Goal: Information Seeking & Learning: Check status

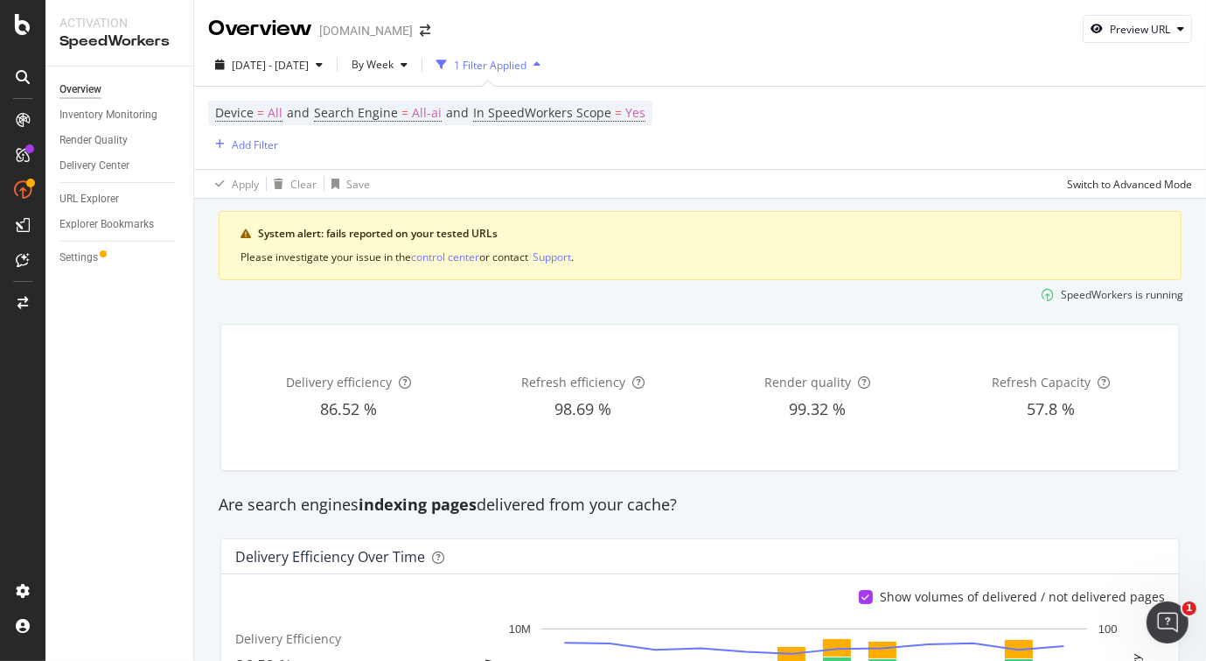
scroll to position [175, 0]
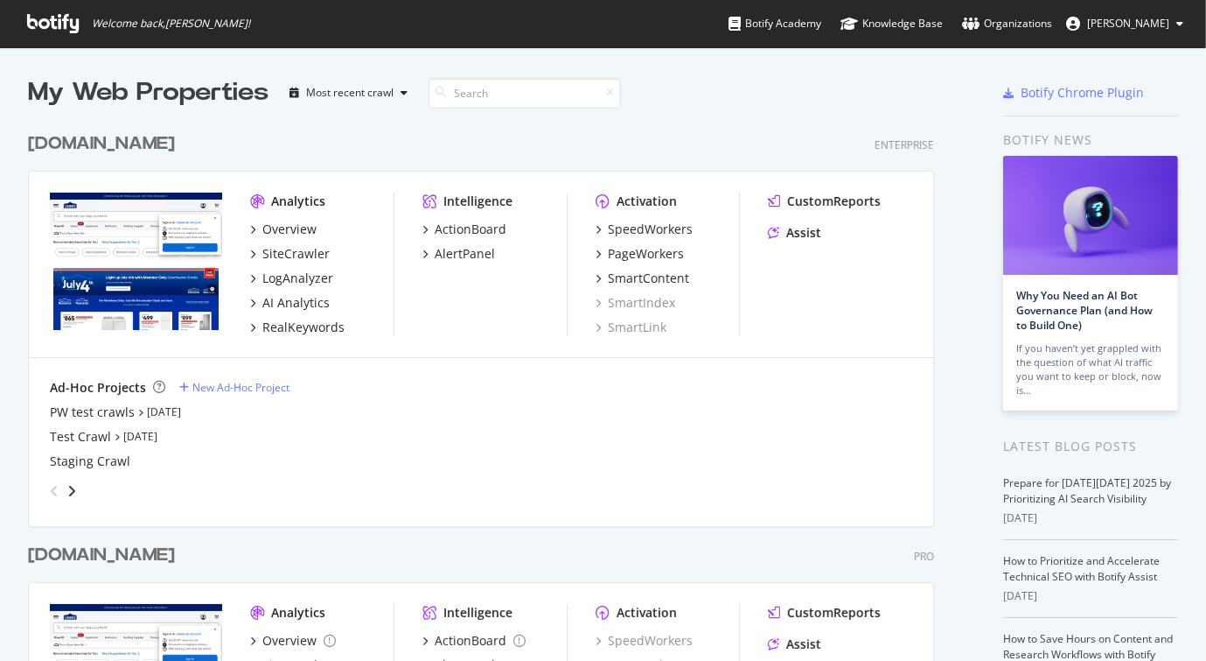
scroll to position [647, 1179]
click at [714, 105] on div "My Web Properties Most recent crawl" at bounding box center [438, 92] width 820 height 35
click at [427, 136] on div "www.lowes.com Enterprise" at bounding box center [481, 143] width 906 height 25
click at [175, 554] on div "[DOMAIN_NAME]" at bounding box center [101, 554] width 147 height 25
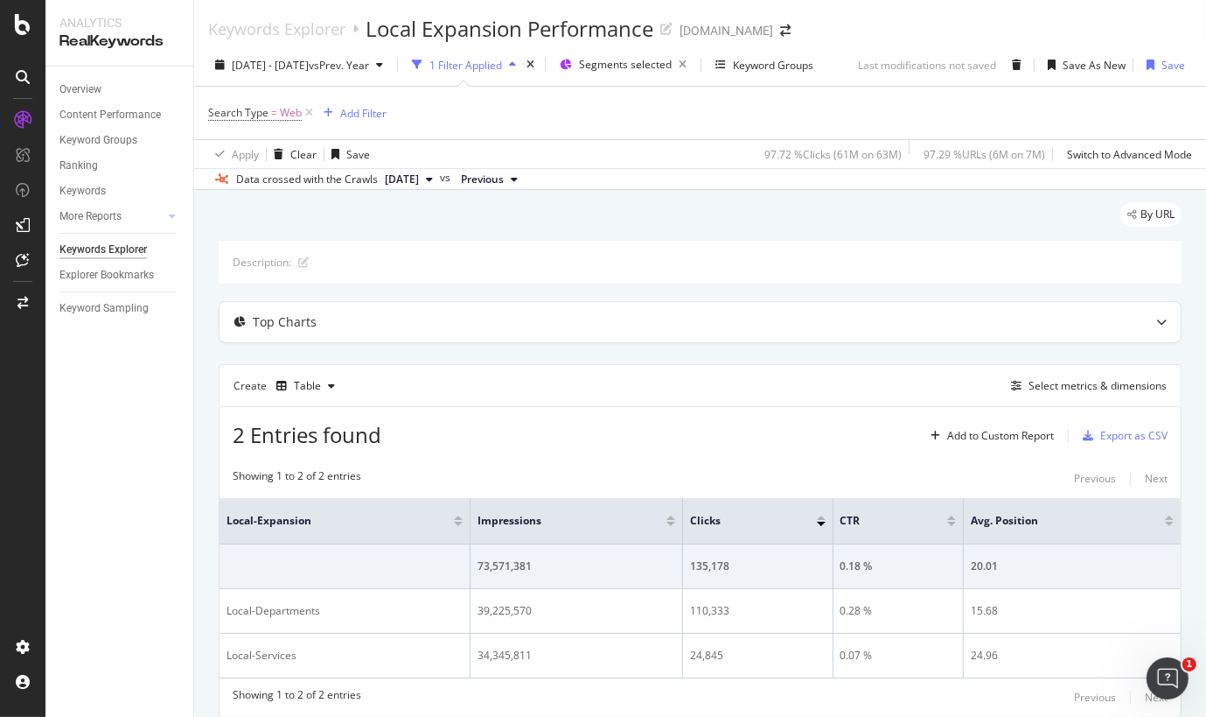
scroll to position [59, 0]
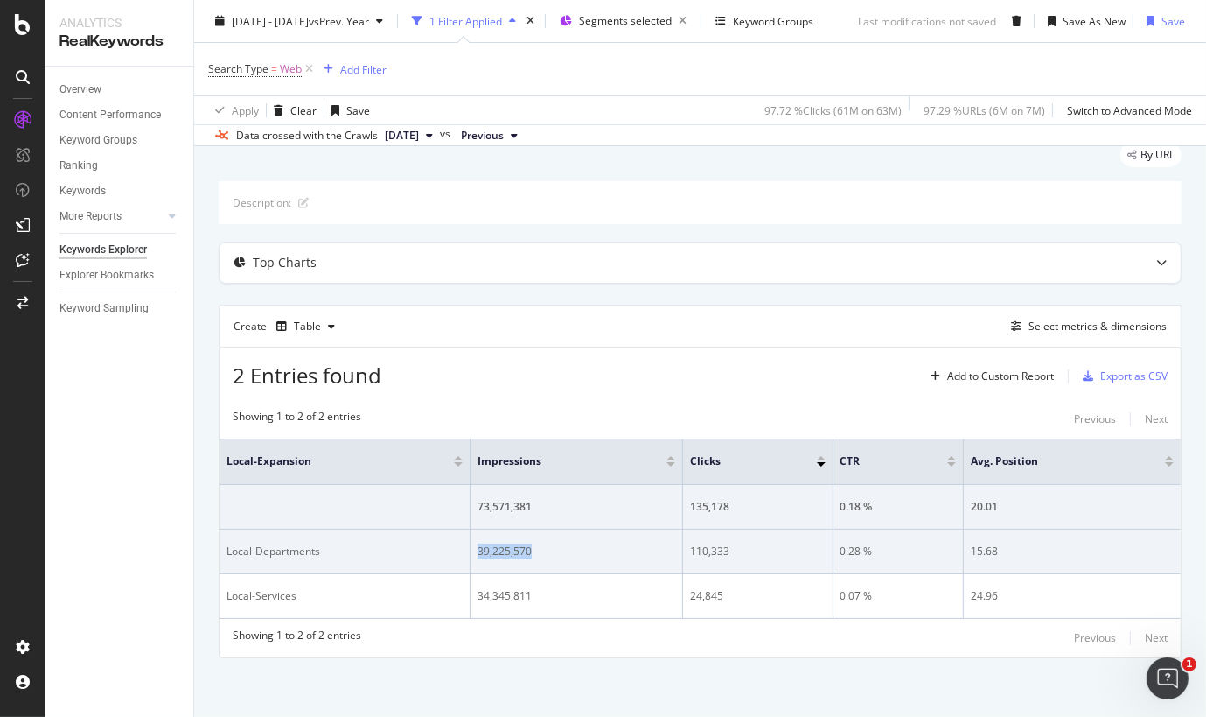
drag, startPoint x: 473, startPoint y: 550, endPoint x: 535, endPoint y: 552, distance: 62.1
click at [535, 552] on div "39,225,570" at bounding box center [577, 551] width 198 height 16
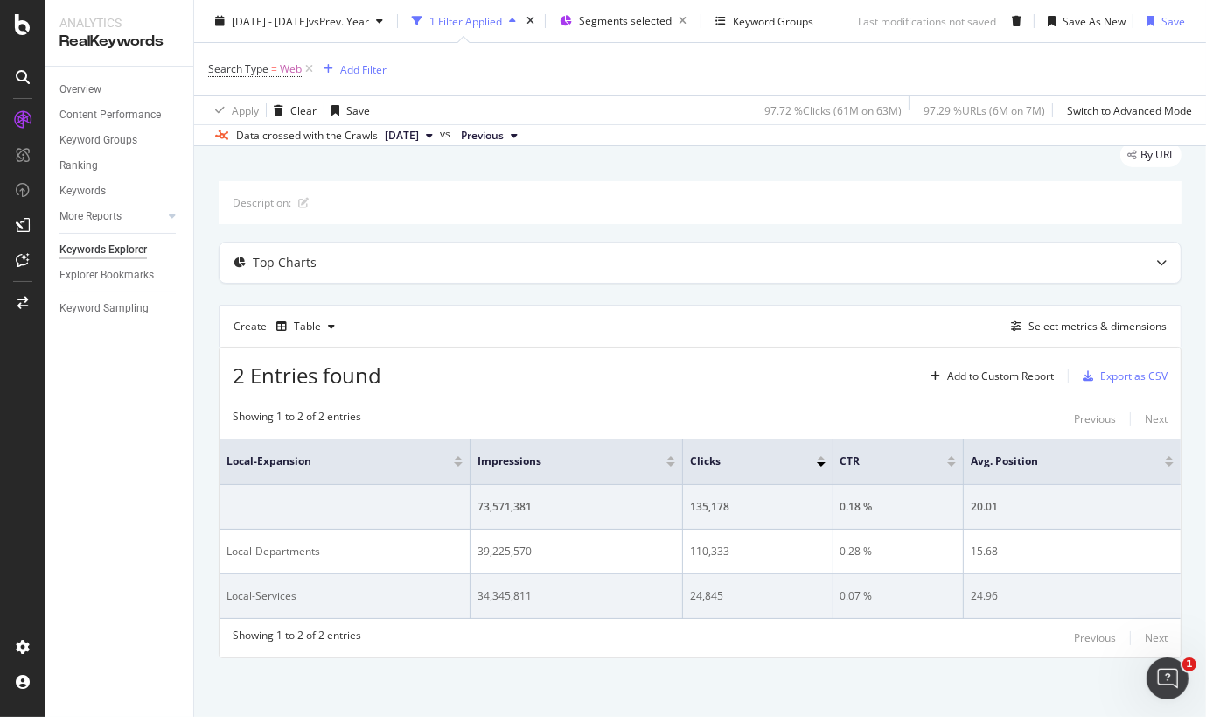
click at [511, 595] on div "34,345,811" at bounding box center [577, 596] width 198 height 16
